Goal: Navigation & Orientation: Find specific page/section

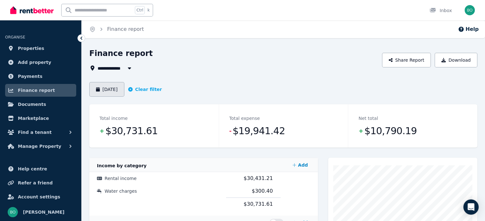
click at [119, 92] on button "[DATE]" at bounding box center [106, 89] width 35 height 15
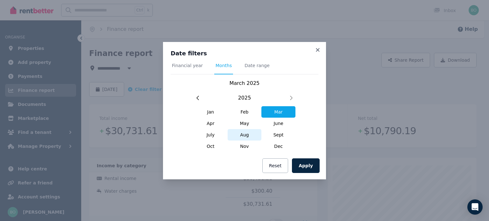
click at [246, 134] on span "Aug" at bounding box center [245, 134] width 34 height 11
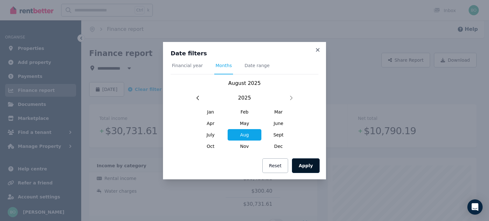
click at [308, 165] on button "Apply" at bounding box center [306, 166] width 28 height 15
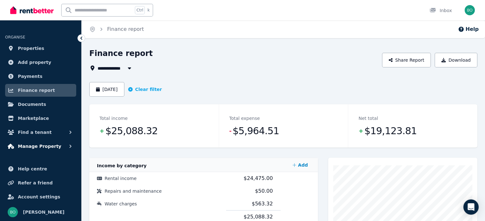
click at [44, 146] on span "Manage Property" at bounding box center [39, 147] width 43 height 8
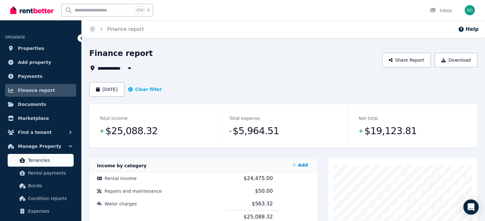
click at [44, 162] on span "Tenancies" at bounding box center [49, 161] width 43 height 8
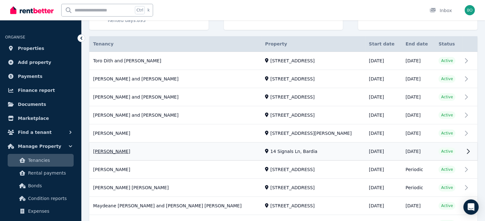
scroll to position [127, 0]
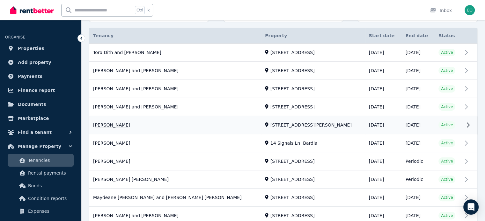
click at [111, 123] on link "View property details" at bounding box center [283, 126] width 388 height 18
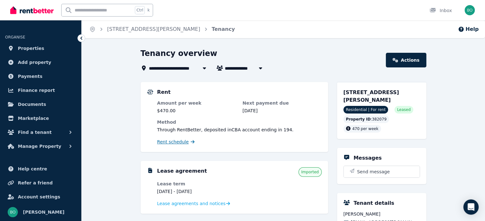
click at [172, 140] on span "Rent schedule" at bounding box center [173, 142] width 32 height 6
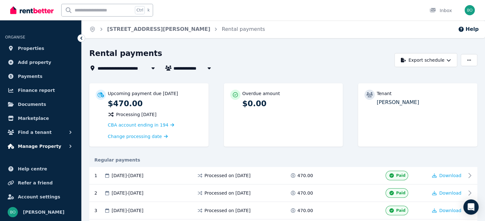
click at [44, 146] on span "Manage Property" at bounding box center [39, 147] width 43 height 8
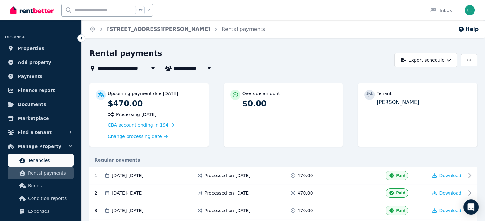
click at [37, 160] on span "Tenancies" at bounding box center [49, 161] width 43 height 8
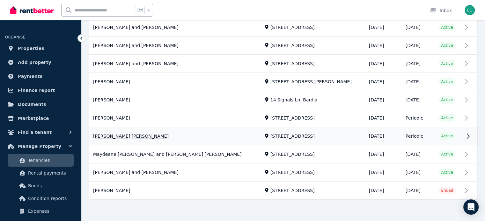
scroll to position [171, 0]
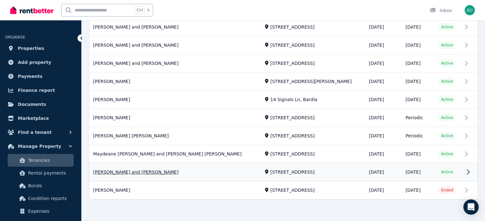
click at [133, 173] on link "View property details" at bounding box center [283, 173] width 388 height 18
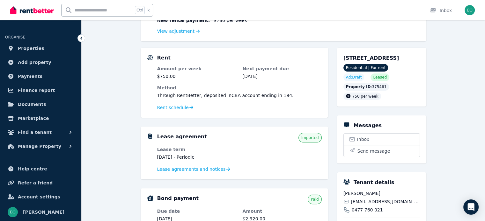
scroll to position [127, 0]
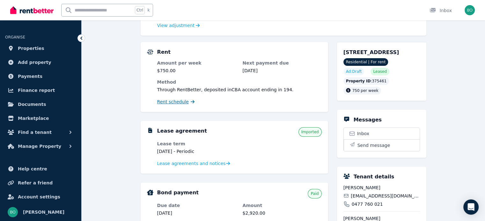
click at [182, 103] on span "Rent schedule" at bounding box center [173, 102] width 32 height 6
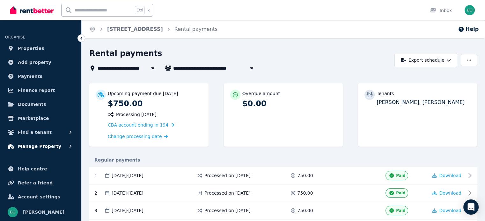
click at [45, 146] on span "Manage Property" at bounding box center [39, 147] width 43 height 8
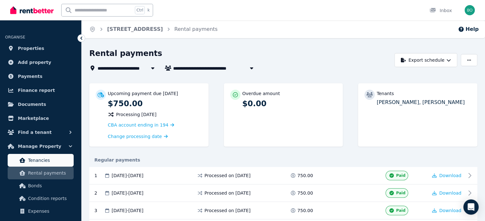
click at [43, 160] on span "Tenancies" at bounding box center [49, 161] width 43 height 8
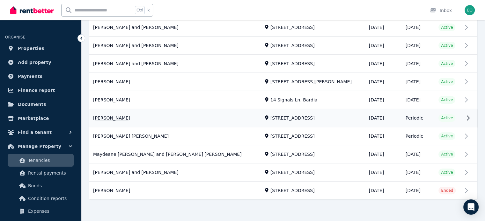
scroll to position [171, 0]
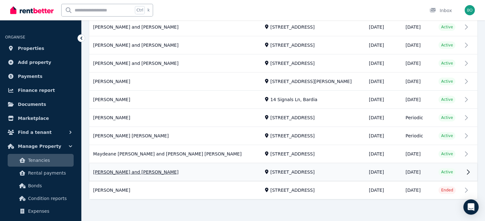
click at [132, 171] on link "View property details" at bounding box center [283, 173] width 388 height 18
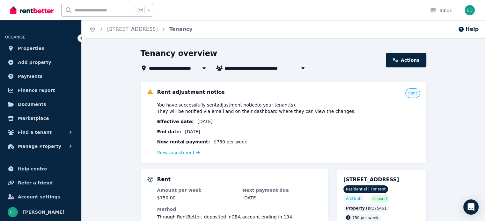
drag, startPoint x: 415, startPoint y: 94, endPoint x: 411, endPoint y: 95, distance: 4.2
click at [414, 96] on span "Sent" at bounding box center [412, 93] width 9 height 5
click at [412, 63] on link "Actions" at bounding box center [405, 60] width 40 height 15
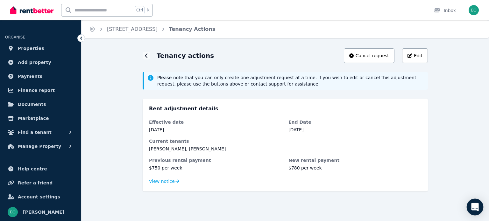
click at [476, 209] on icon "Open Intercom Messenger" at bounding box center [475, 207] width 8 height 8
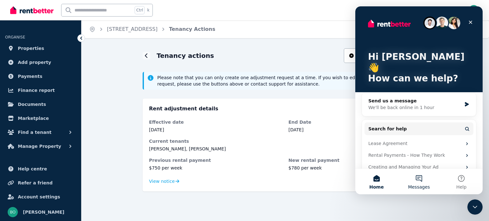
click at [421, 179] on button "Messages" at bounding box center [419, 181] width 42 height 25
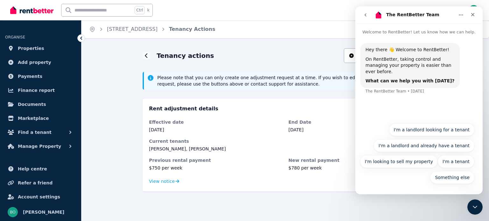
click at [367, 16] on icon "go back" at bounding box center [365, 14] width 5 height 5
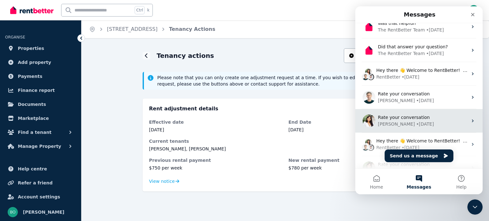
scroll to position [64, 0]
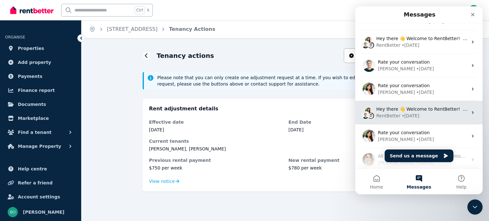
click at [422, 114] on div "RentBetter • [DATE]" at bounding box center [422, 116] width 91 height 7
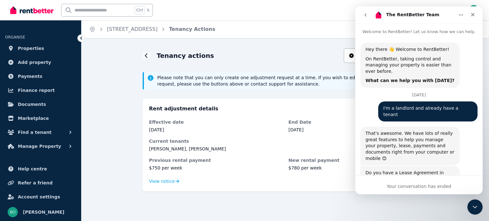
scroll to position [0, 0]
click at [365, 15] on icon "go back" at bounding box center [366, 14] width 2 height 3
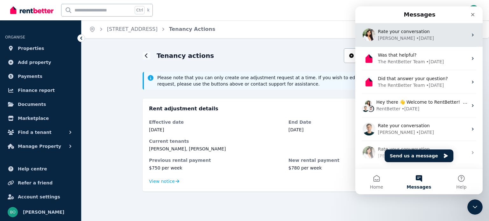
click at [416, 35] on div "• [DATE]" at bounding box center [425, 38] width 18 height 7
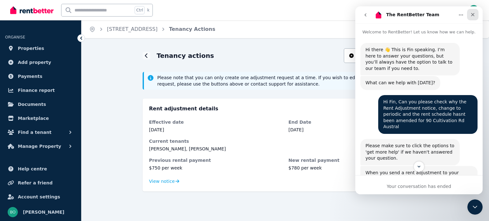
click at [472, 15] on icon "Close" at bounding box center [473, 14] width 5 height 5
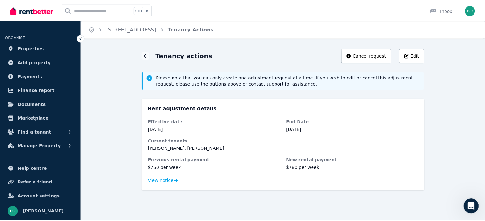
scroll to position [757, 0]
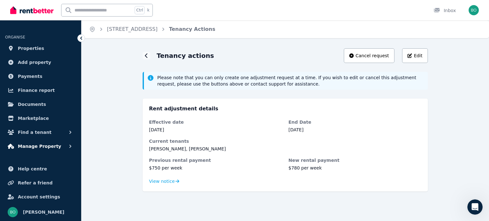
click at [43, 146] on span "Manage Property" at bounding box center [39, 147] width 43 height 8
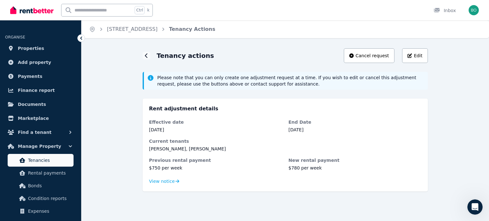
click at [45, 160] on span "Tenancies" at bounding box center [49, 161] width 43 height 8
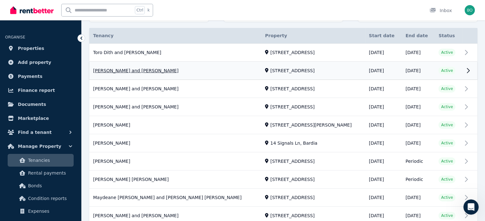
scroll to position [159, 0]
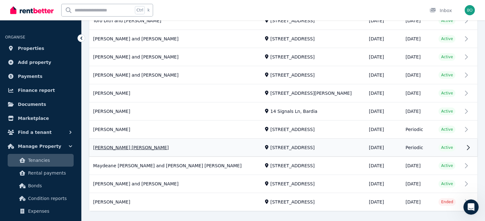
click at [114, 148] on link "View property details" at bounding box center [283, 148] width 388 height 18
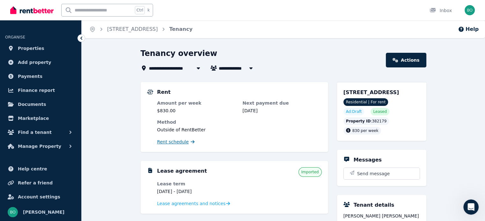
click at [180, 144] on span "Rent schedule" at bounding box center [173, 142] width 32 height 6
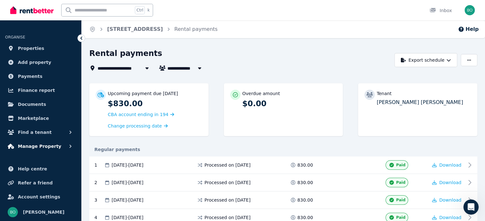
click at [36, 146] on span "Manage Property" at bounding box center [39, 147] width 43 height 8
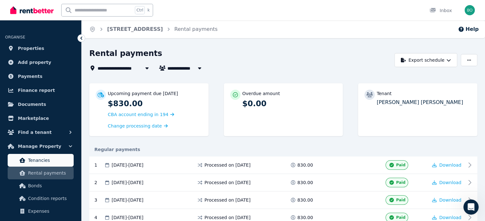
click at [40, 159] on span "Tenancies" at bounding box center [49, 161] width 43 height 8
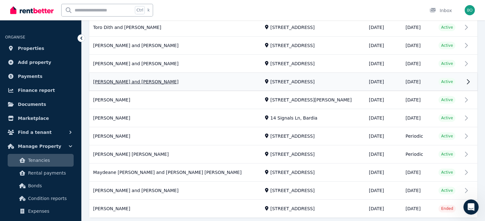
scroll to position [159, 0]
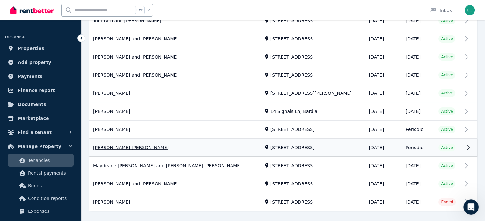
click at [115, 148] on link "View property details" at bounding box center [283, 148] width 388 height 18
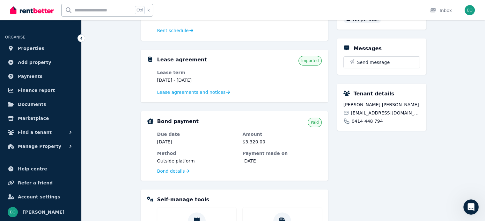
scroll to position [110, 0]
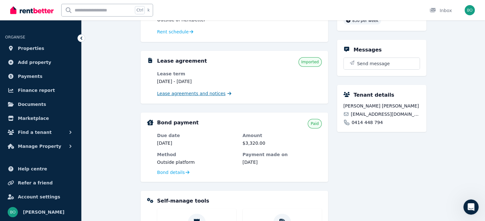
click at [190, 95] on span "Lease agreements and notices" at bounding box center [191, 93] width 68 height 6
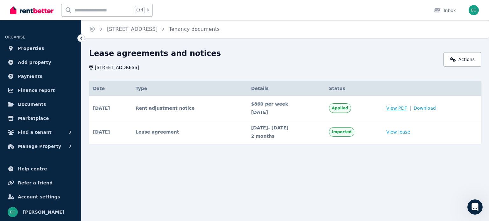
click at [405, 108] on span "View PDF" at bounding box center [397, 108] width 21 height 6
